Goal: Transaction & Acquisition: Purchase product/service

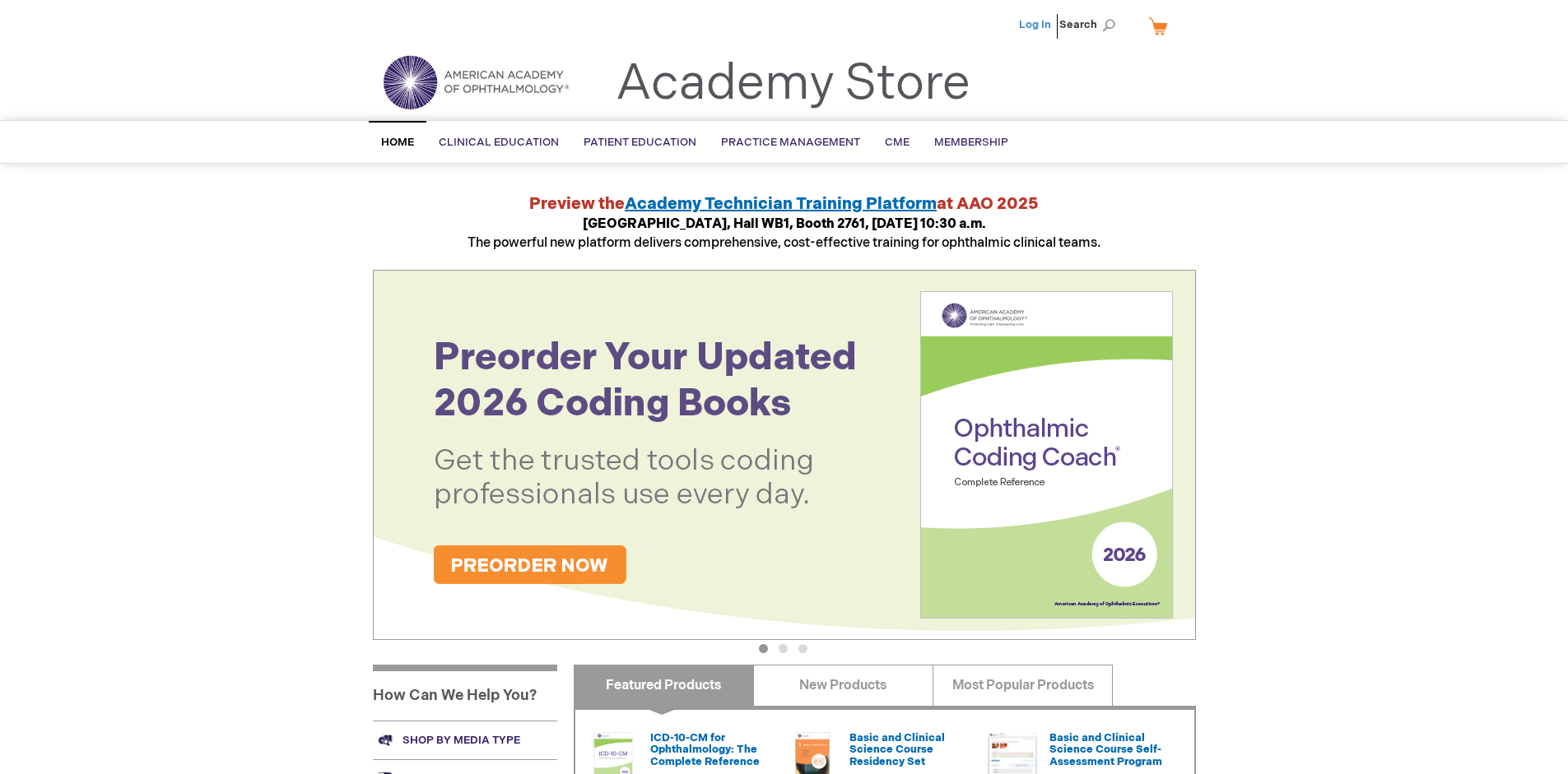
click at [1037, 25] on link "Log In" at bounding box center [1035, 25] width 32 height 13
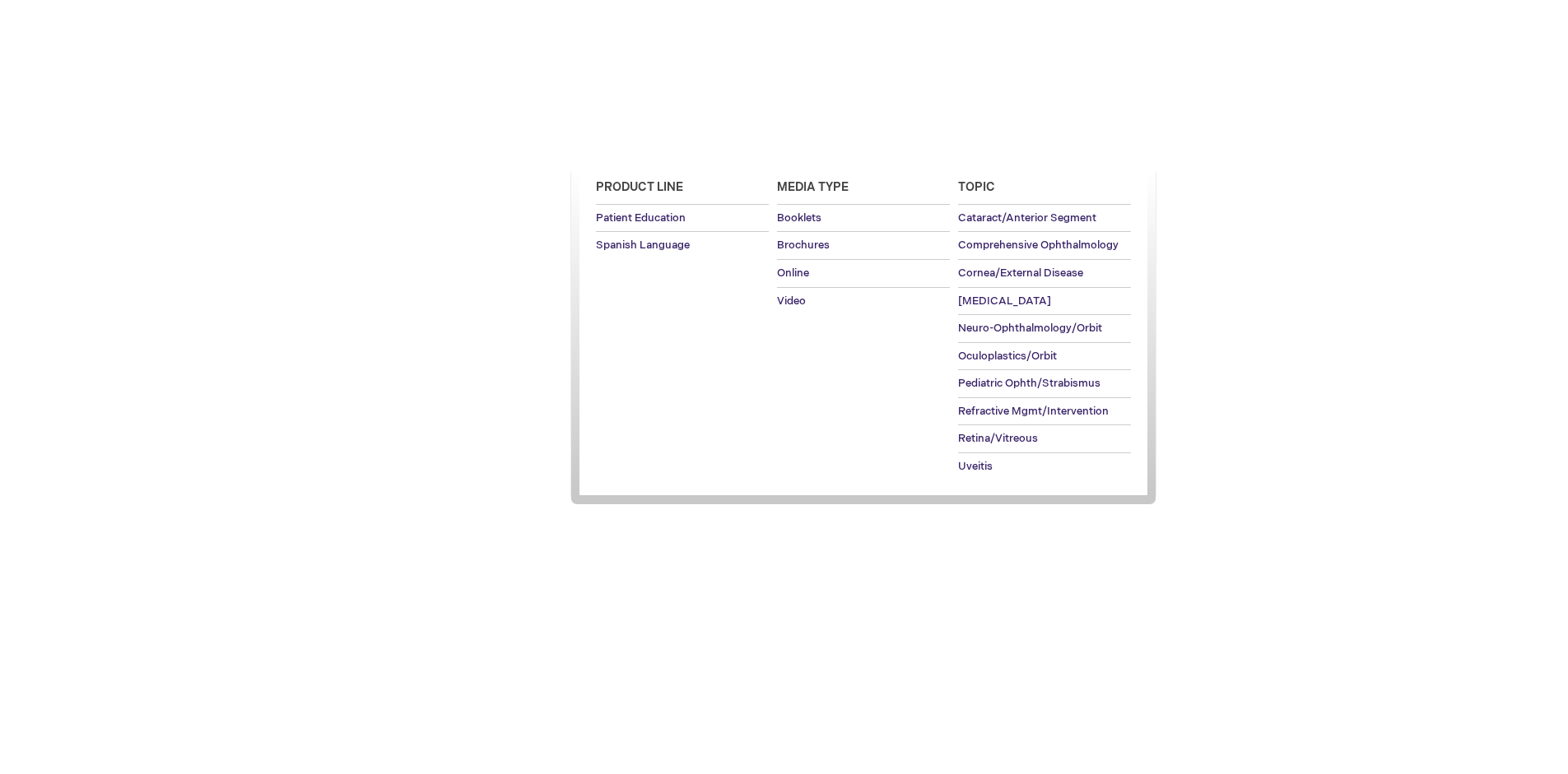
click at [635, 142] on span "Patient Education" at bounding box center [640, 142] width 113 height 13
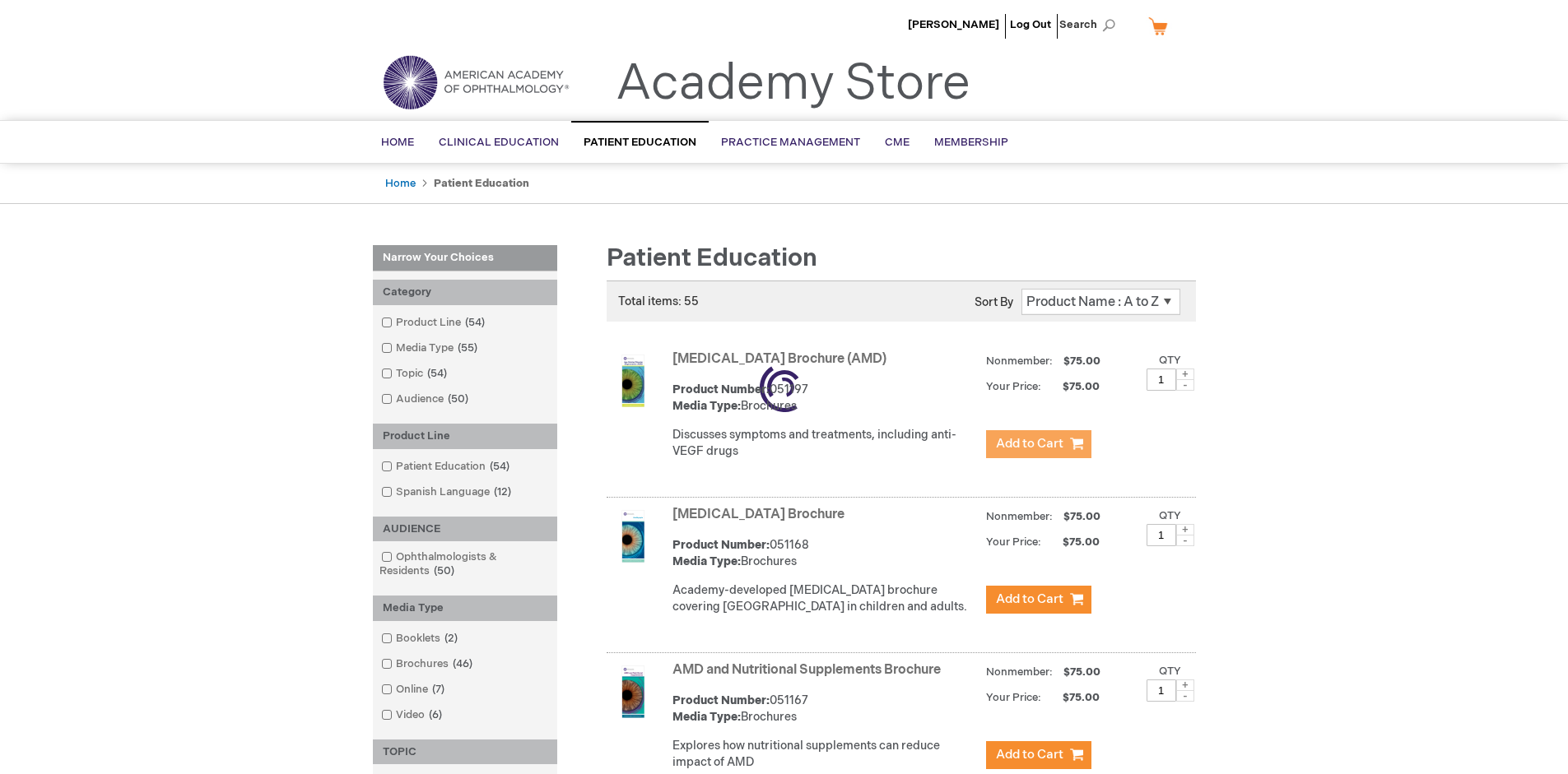
click at [1037, 444] on span "Add to Cart" at bounding box center [1029, 443] width 67 height 15
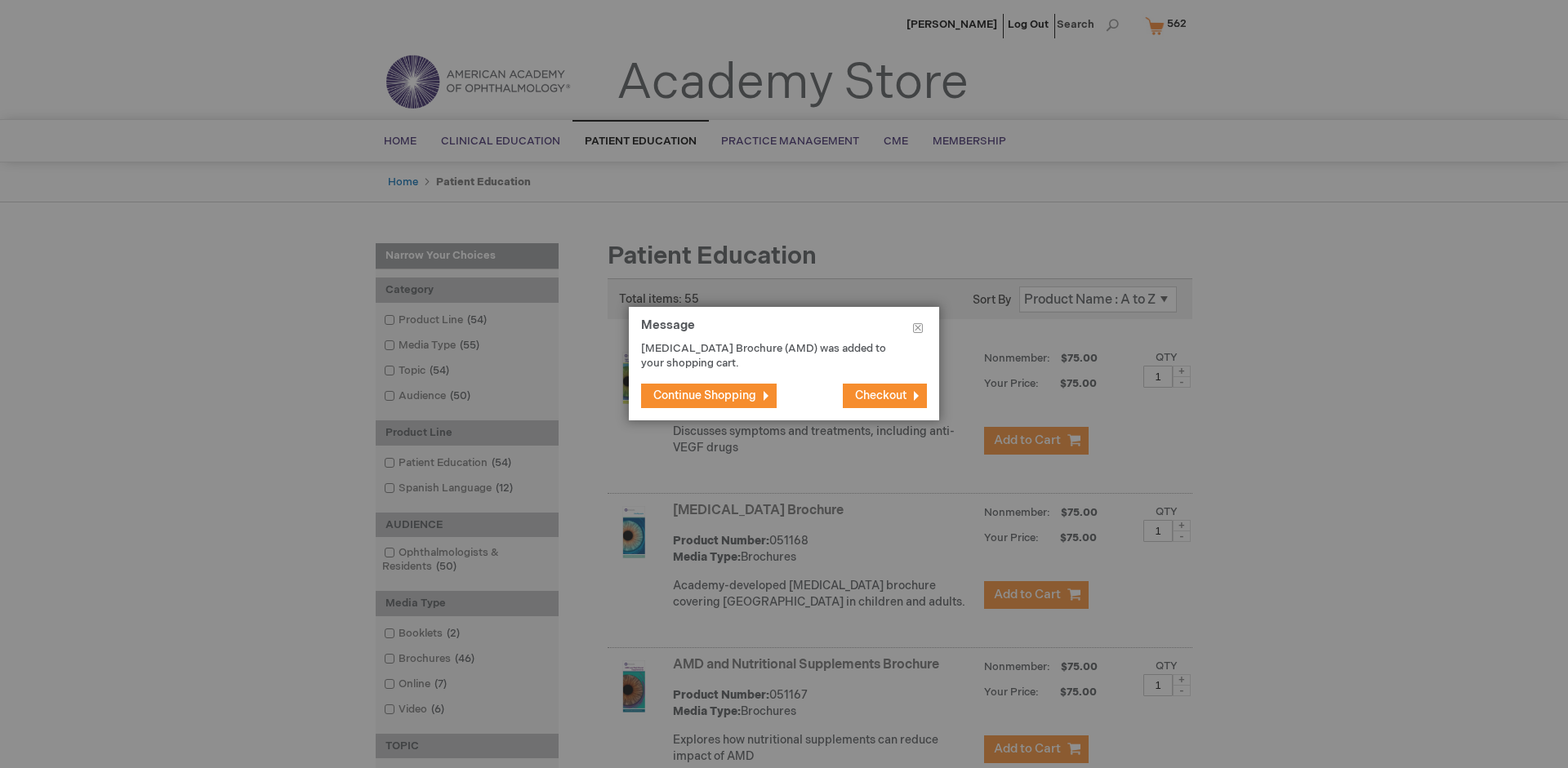
click at [705, 395] on span "Continue Shopping" at bounding box center [705, 395] width 103 height 14
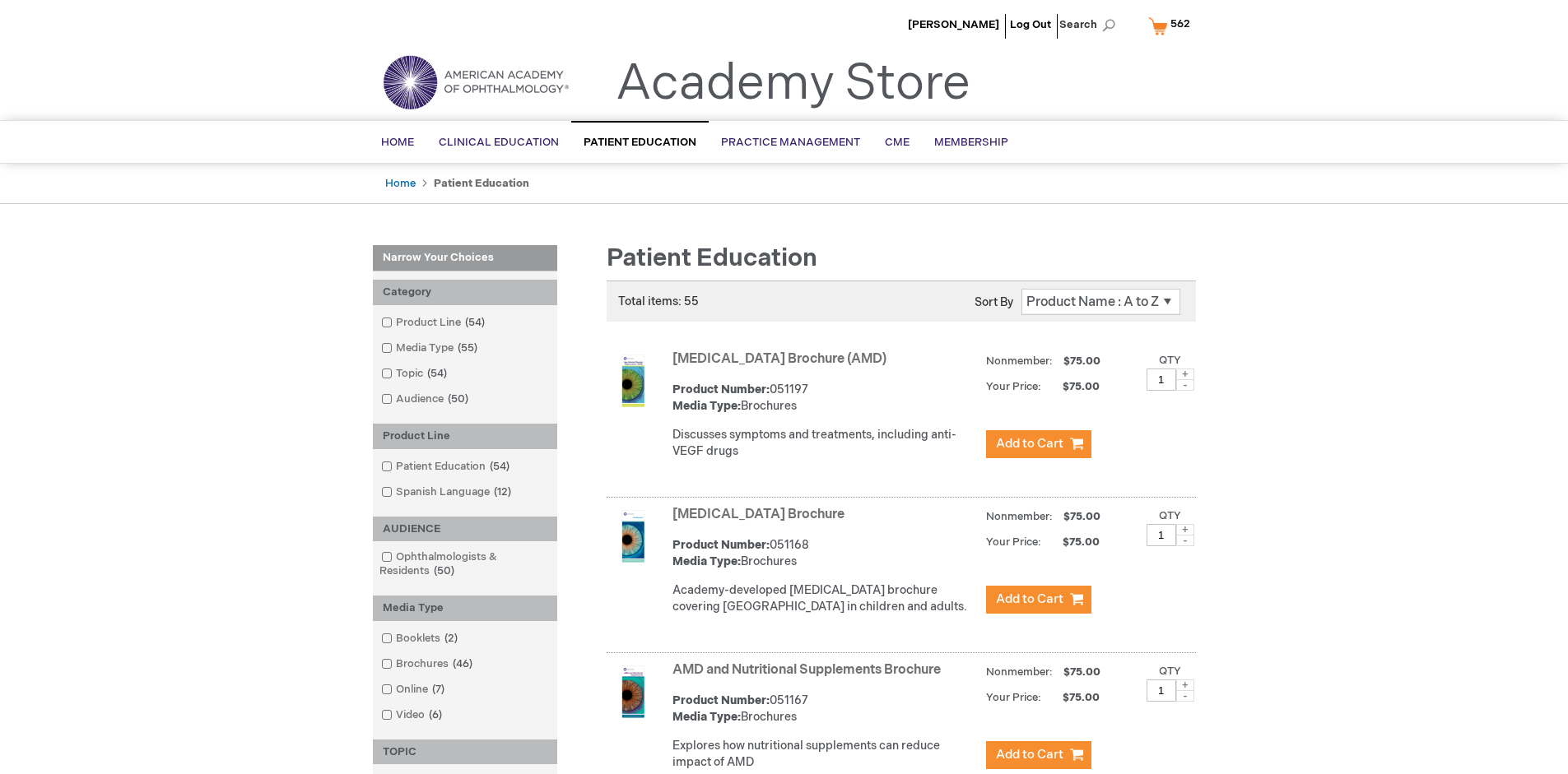
click at [810, 678] on link "AMD and Nutritional Supplements Brochure" at bounding box center [807, 670] width 268 height 15
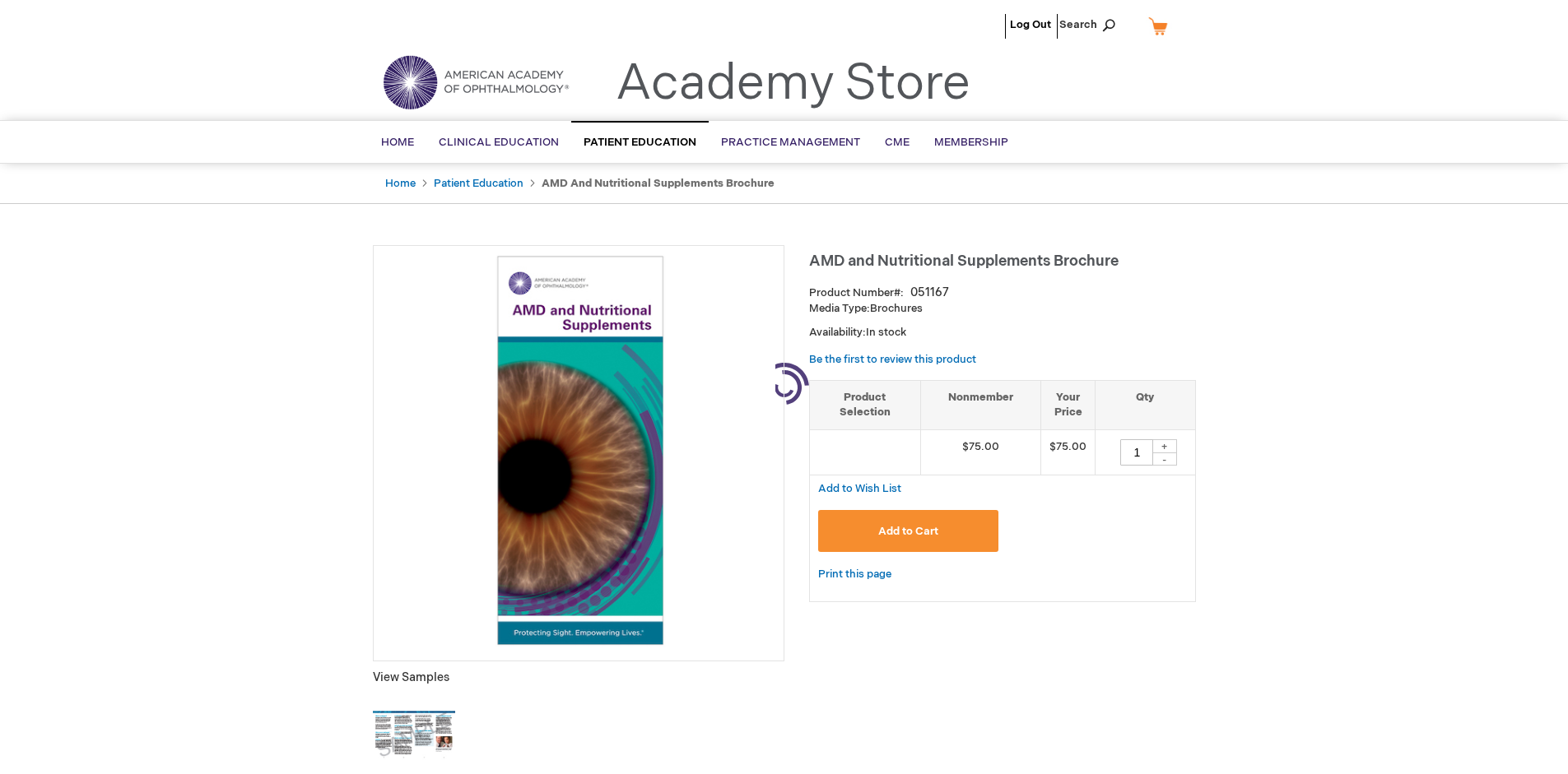
type input "1"
click at [908, 531] on span "Add to Cart" at bounding box center [908, 531] width 60 height 13
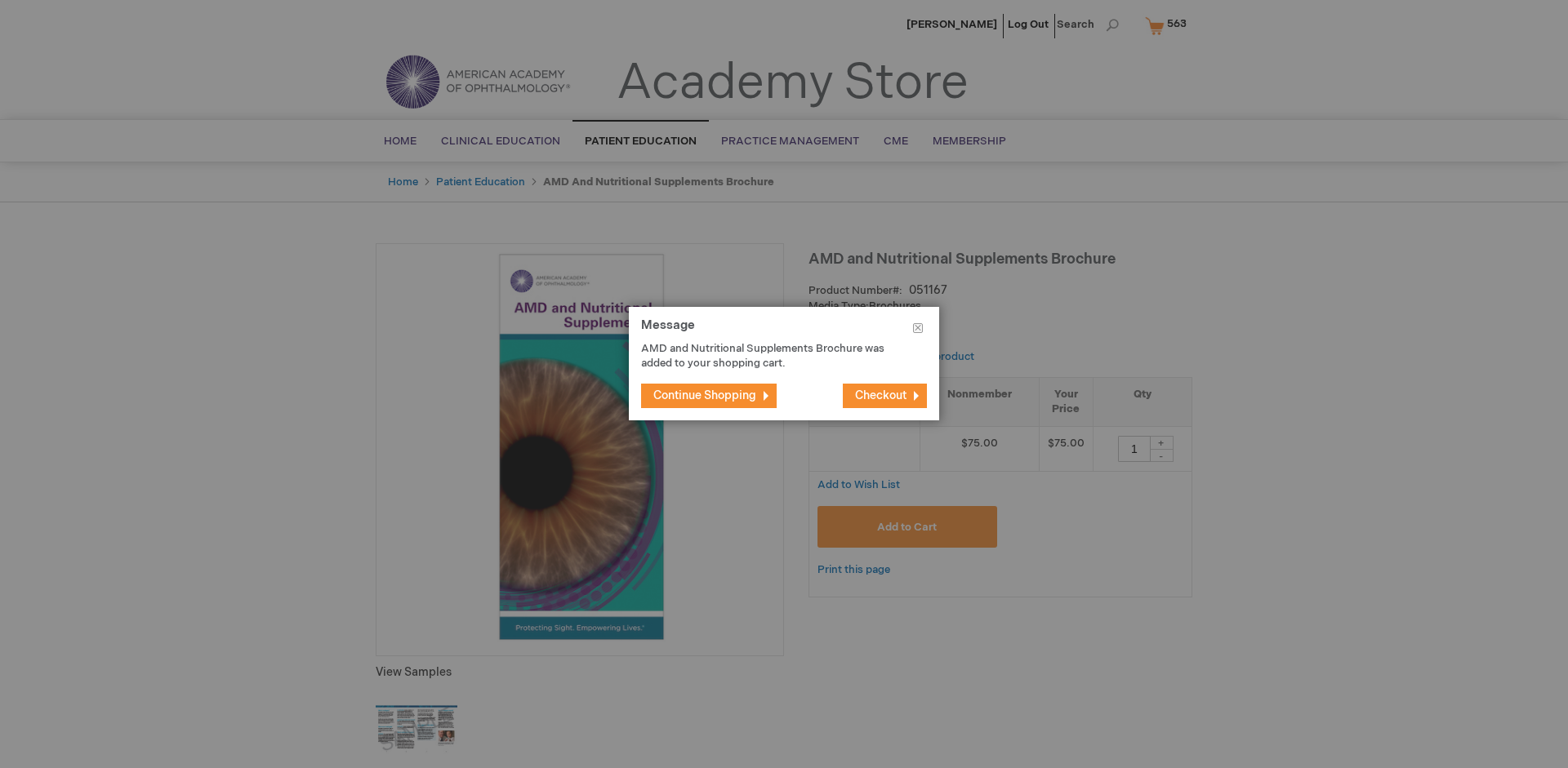
click at [705, 395] on span "Continue Shopping" at bounding box center [705, 395] width 103 height 14
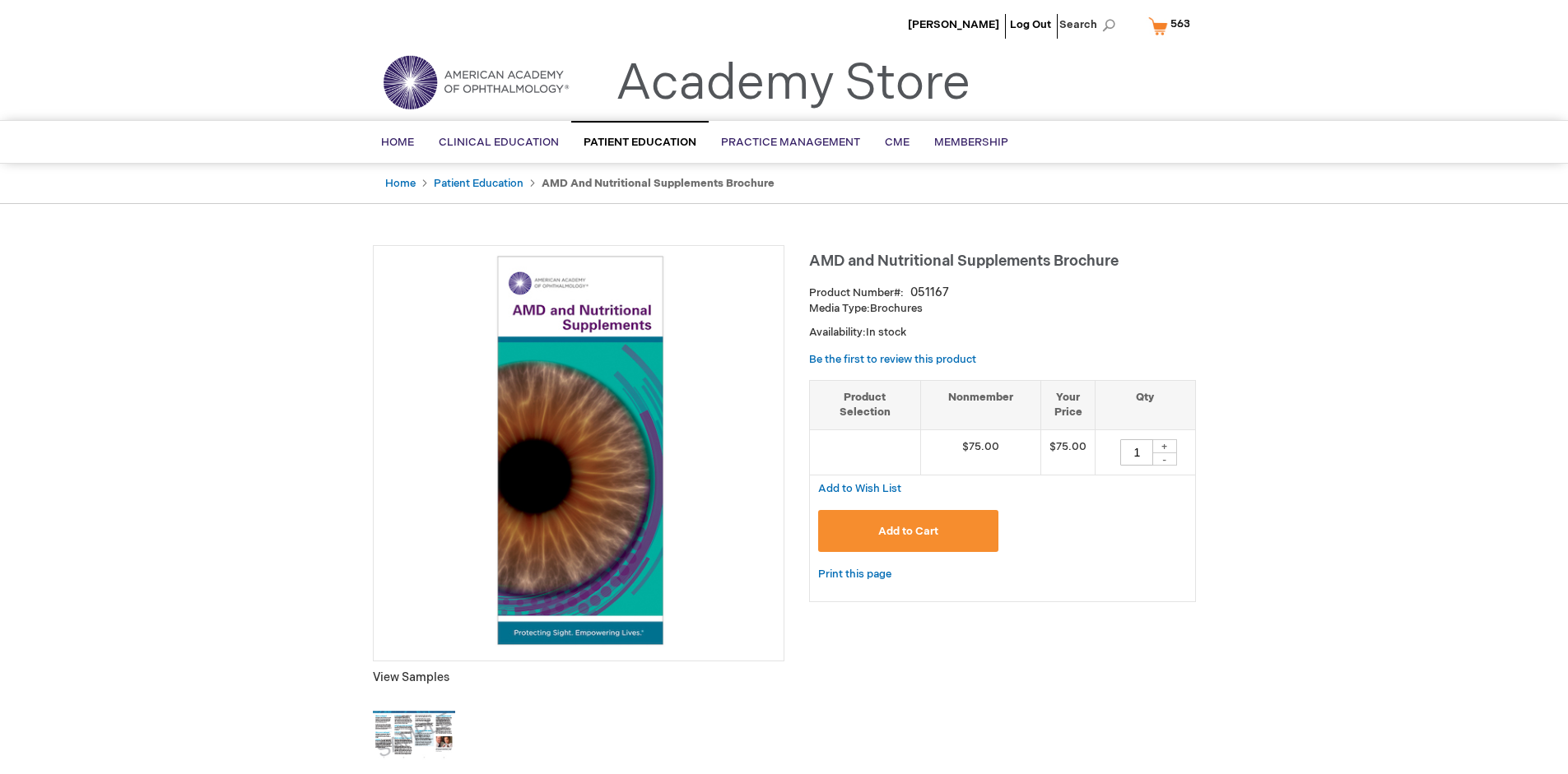
click at [1172, 26] on span "563" at bounding box center [1181, 24] width 20 height 13
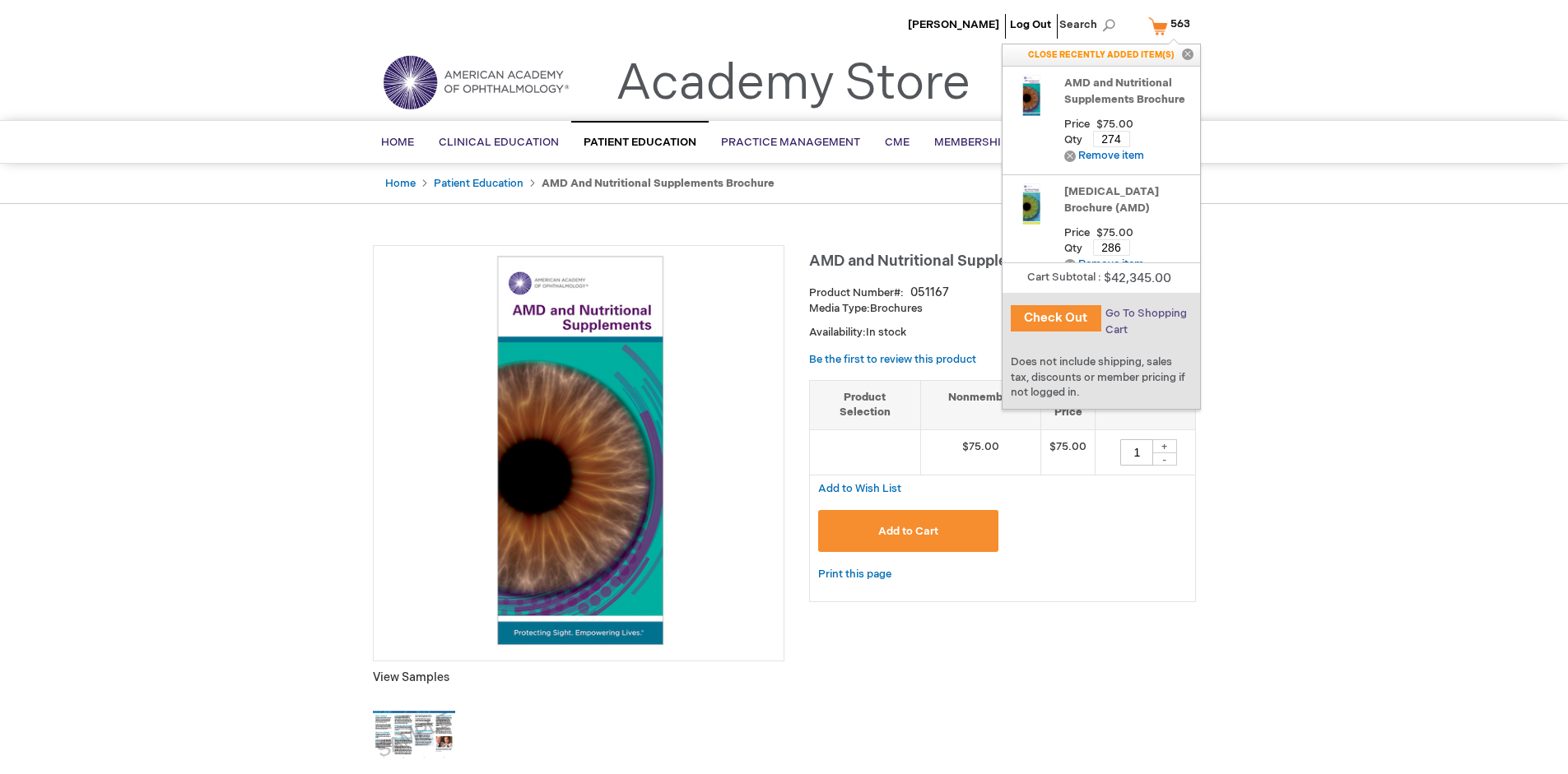
click at [1145, 314] on span "Go To Shopping Cart" at bounding box center [1145, 322] width 81 height 29
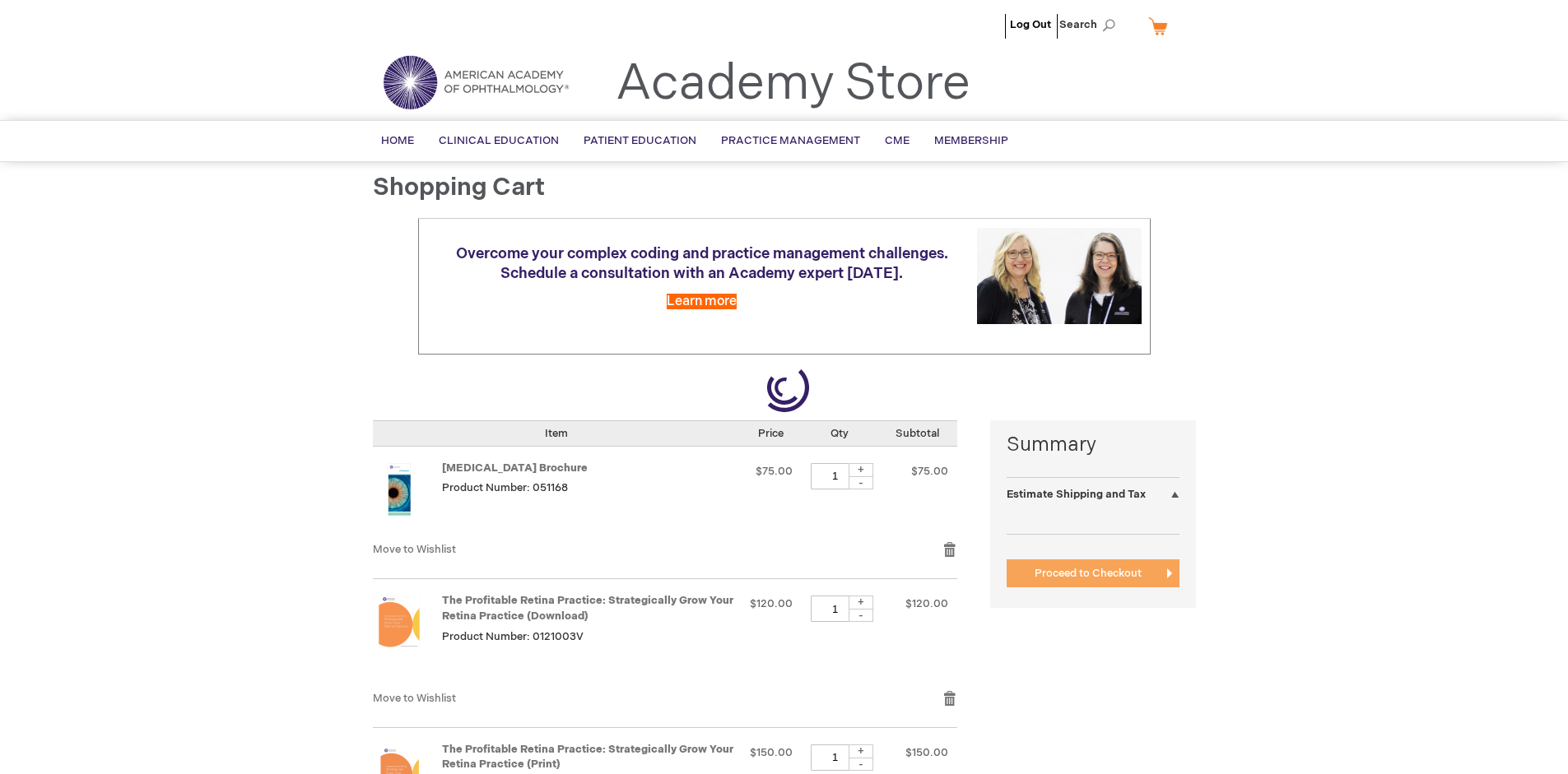
click at [1088, 573] on span "Proceed to Checkout" at bounding box center [1088, 573] width 107 height 13
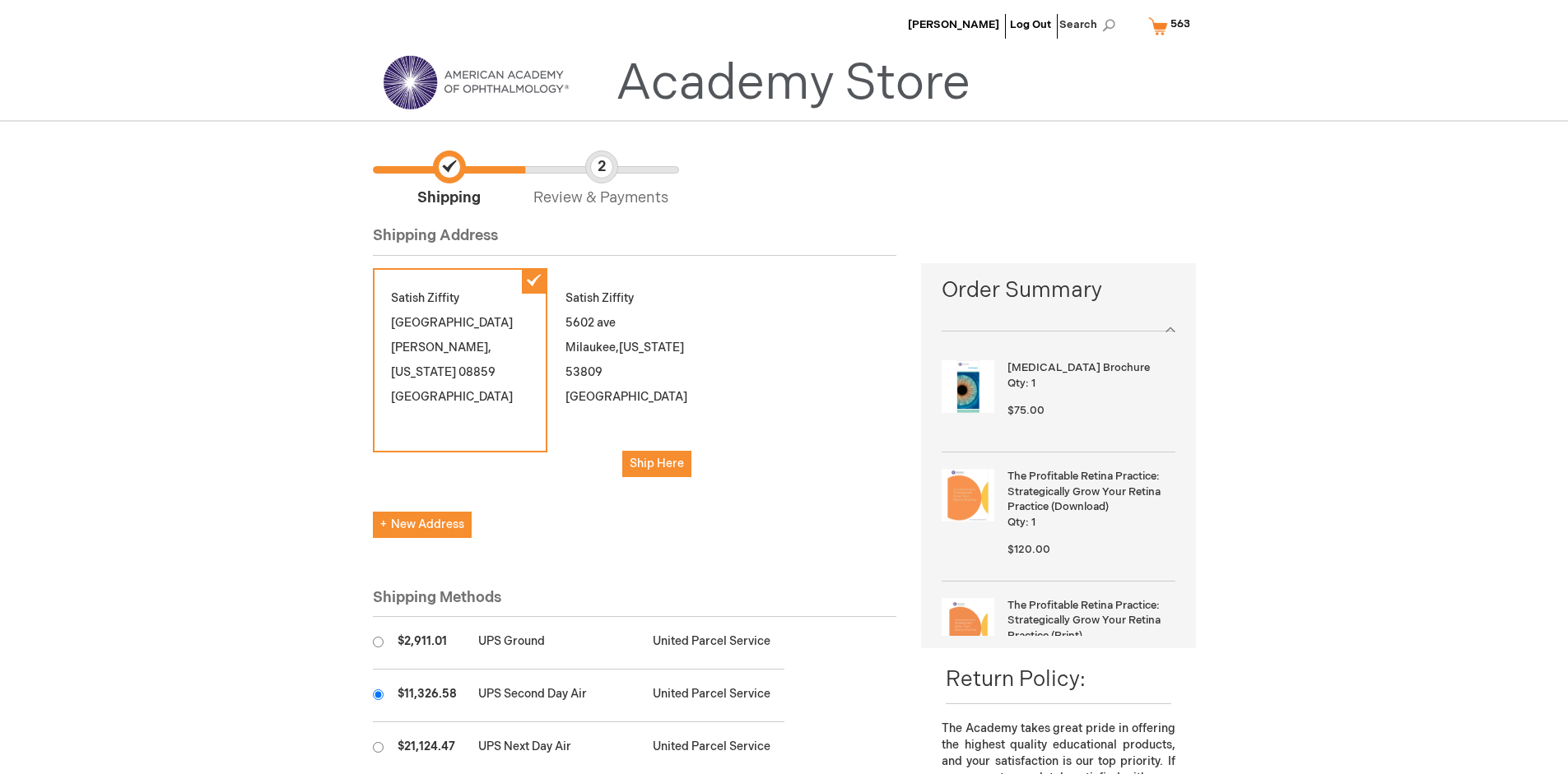
click at [377, 695] on input "radio" at bounding box center [378, 696] width 11 height 11
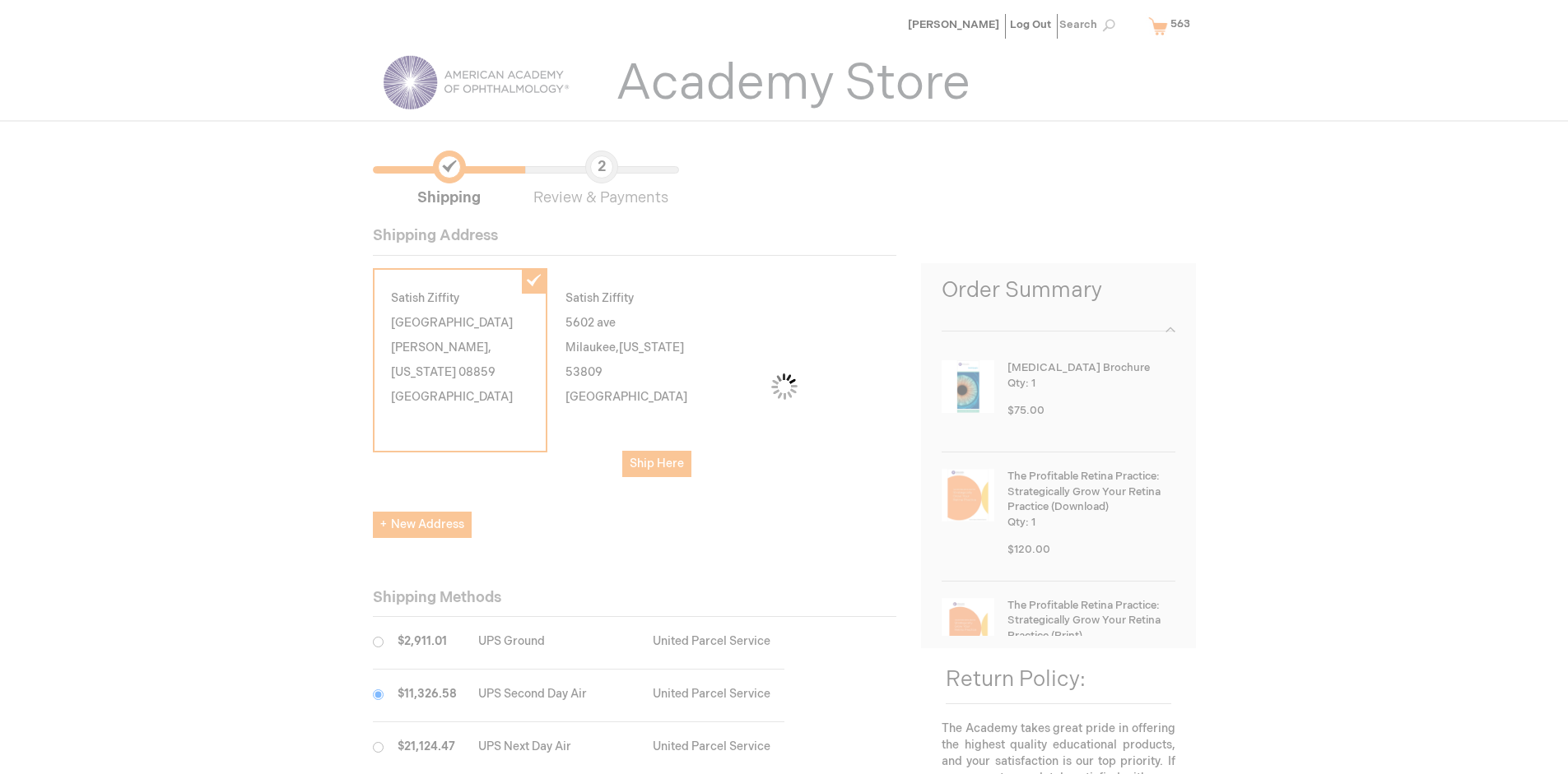
scroll to position [82, 0]
